Goal: Information Seeking & Learning: Learn about a topic

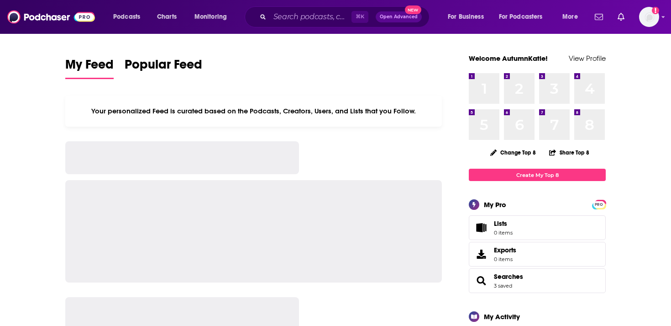
click at [315, 9] on div "⌘ K Open Advanced New" at bounding box center [337, 16] width 185 height 21
click at [313, 14] on input "Search podcasts, credits, & more..." at bounding box center [311, 17] width 82 height 15
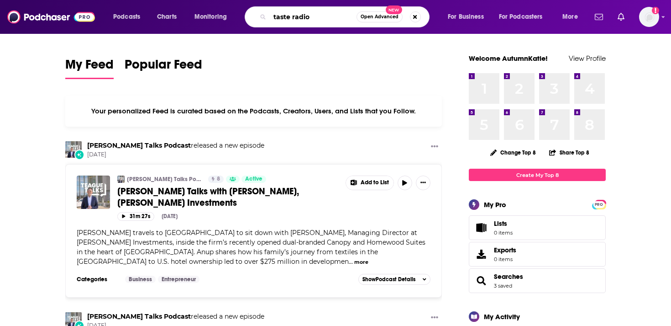
type input "taste radio"
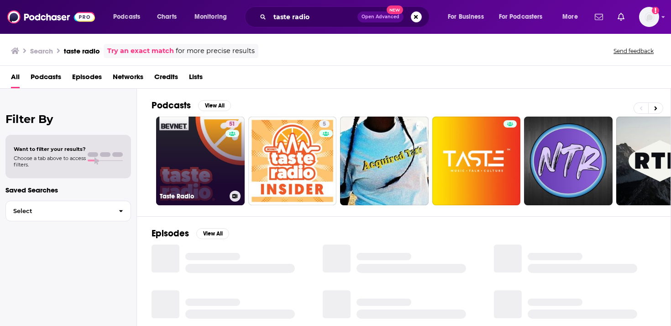
click at [202, 154] on link "51 Taste Radio" at bounding box center [200, 160] width 89 height 89
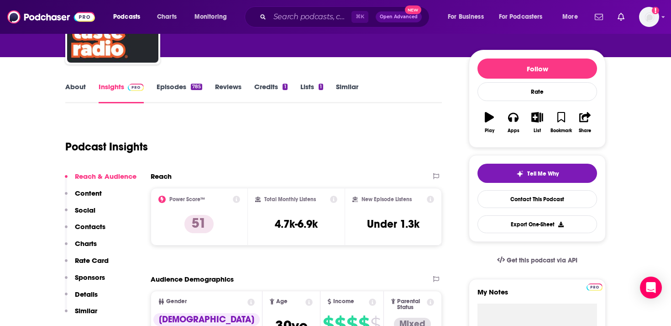
scroll to position [139, 0]
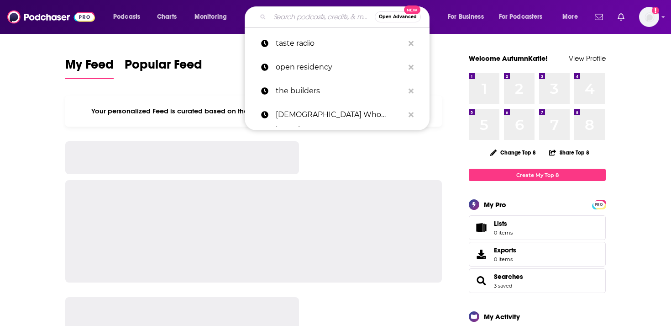
click at [300, 15] on input "Search podcasts, credits, & more..." at bounding box center [322, 17] width 105 height 15
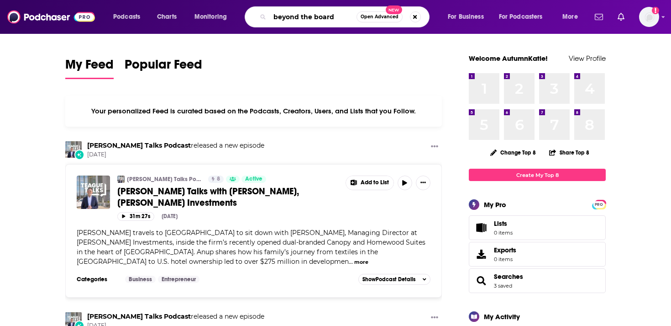
type input "beyond the board"
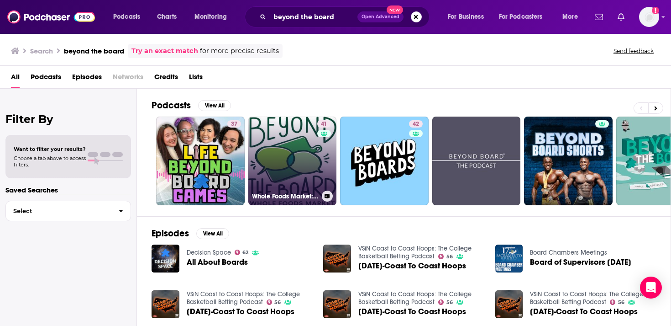
click at [291, 173] on link "41 Whole Foods Market: Beyond The Board" at bounding box center [292, 160] width 89 height 89
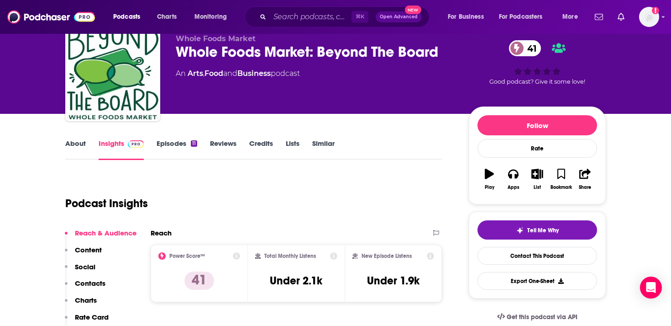
scroll to position [36, 0]
